Goal: Entertainment & Leisure: Browse casually

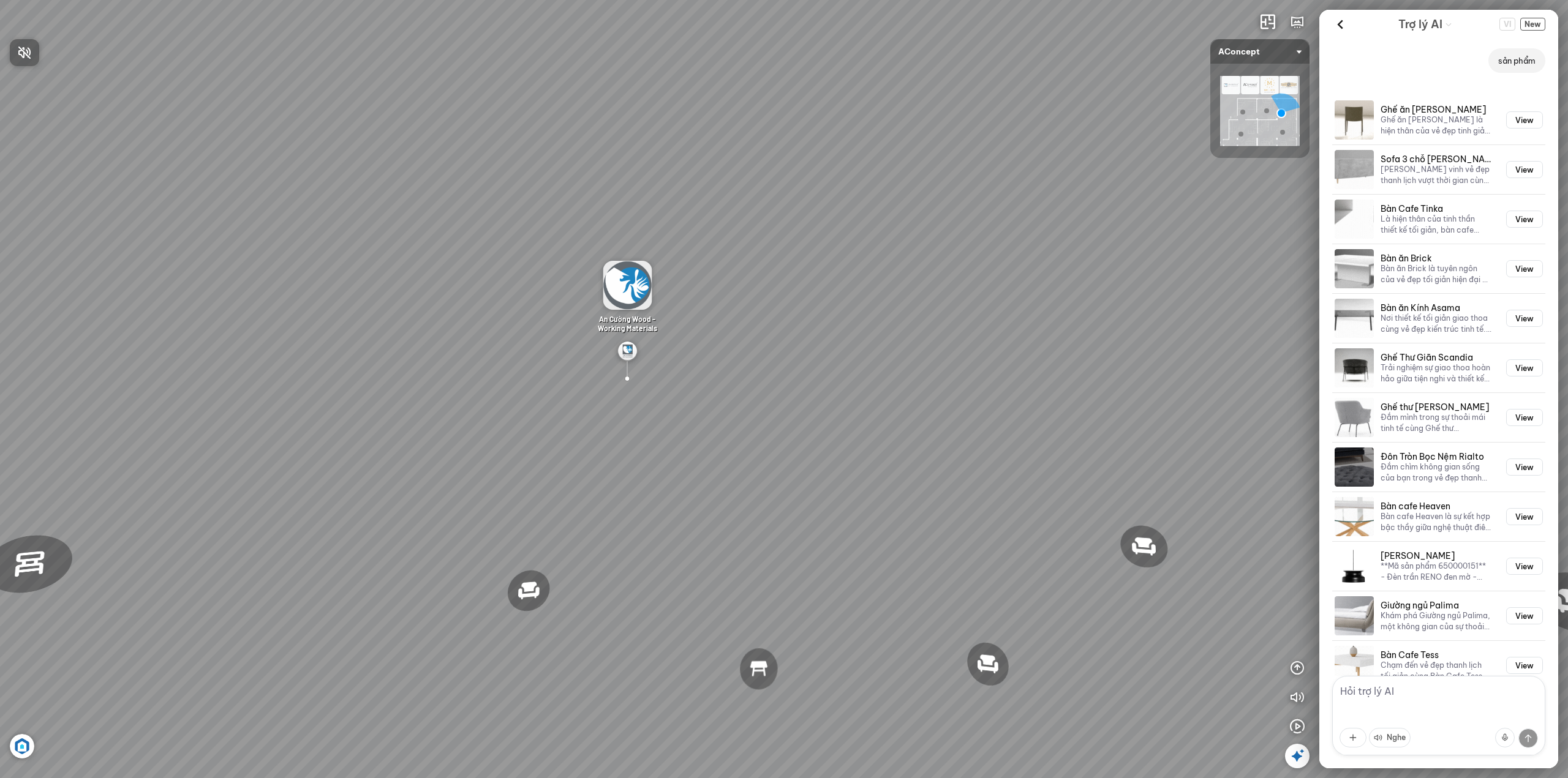
scroll to position [1734, 0]
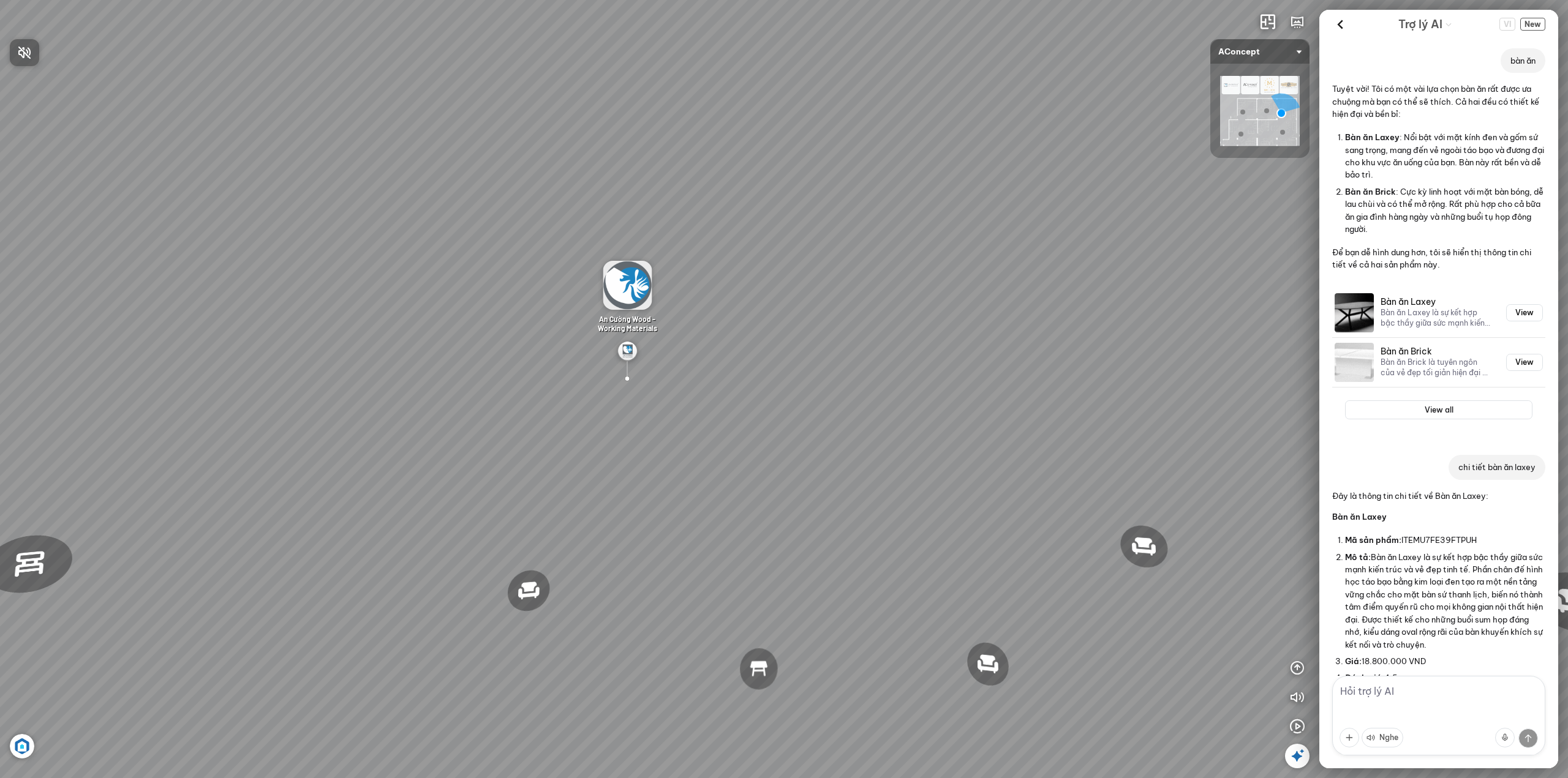
scroll to position [1218, 0]
